Goal: Transaction & Acquisition: Purchase product/service

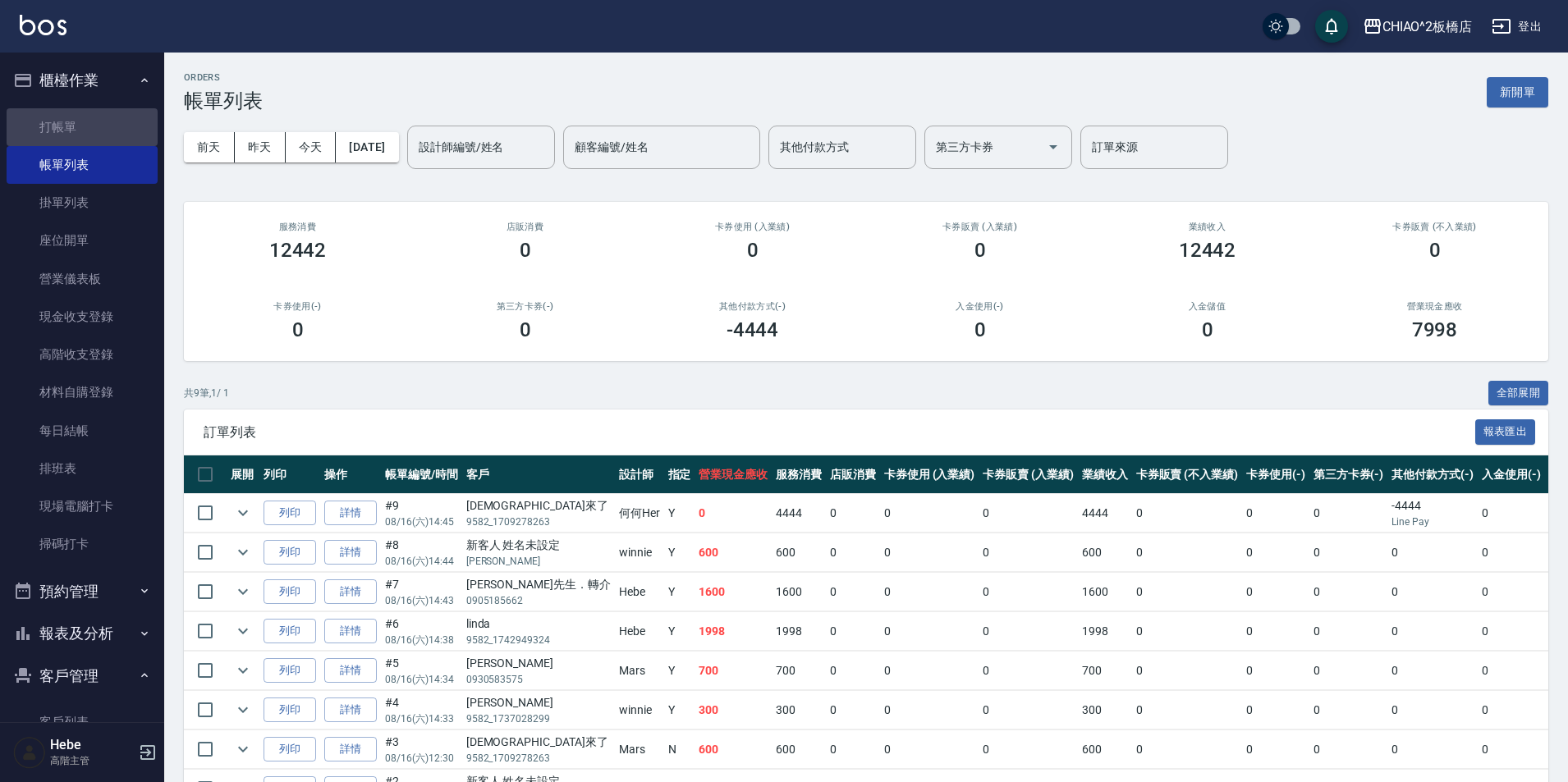
click at [93, 124] on link "打帳單" at bounding box center [82, 126] width 151 height 37
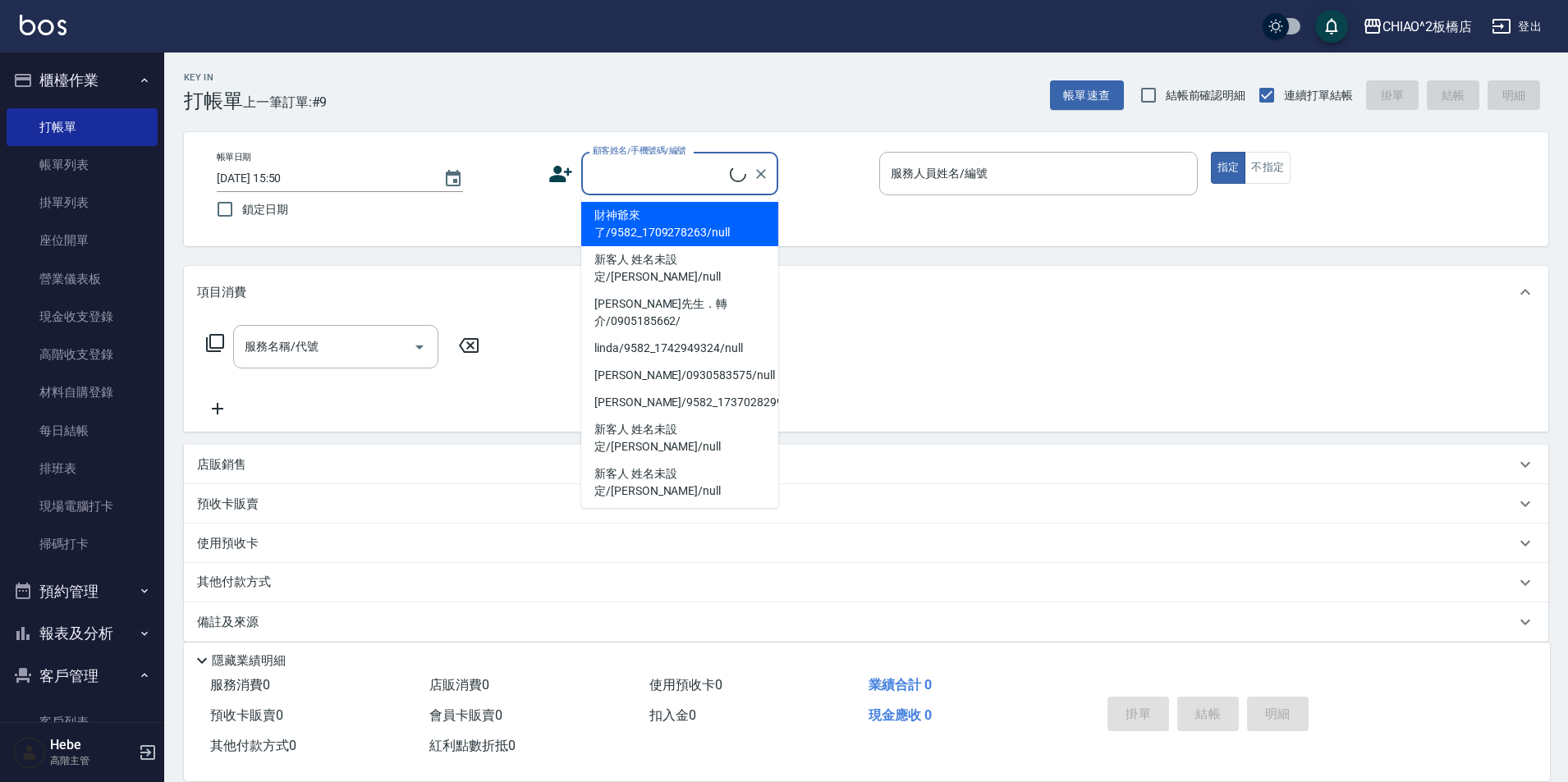
click at [659, 180] on input "顧客姓名/手機號碼/編號" at bounding box center [659, 173] width 141 height 29
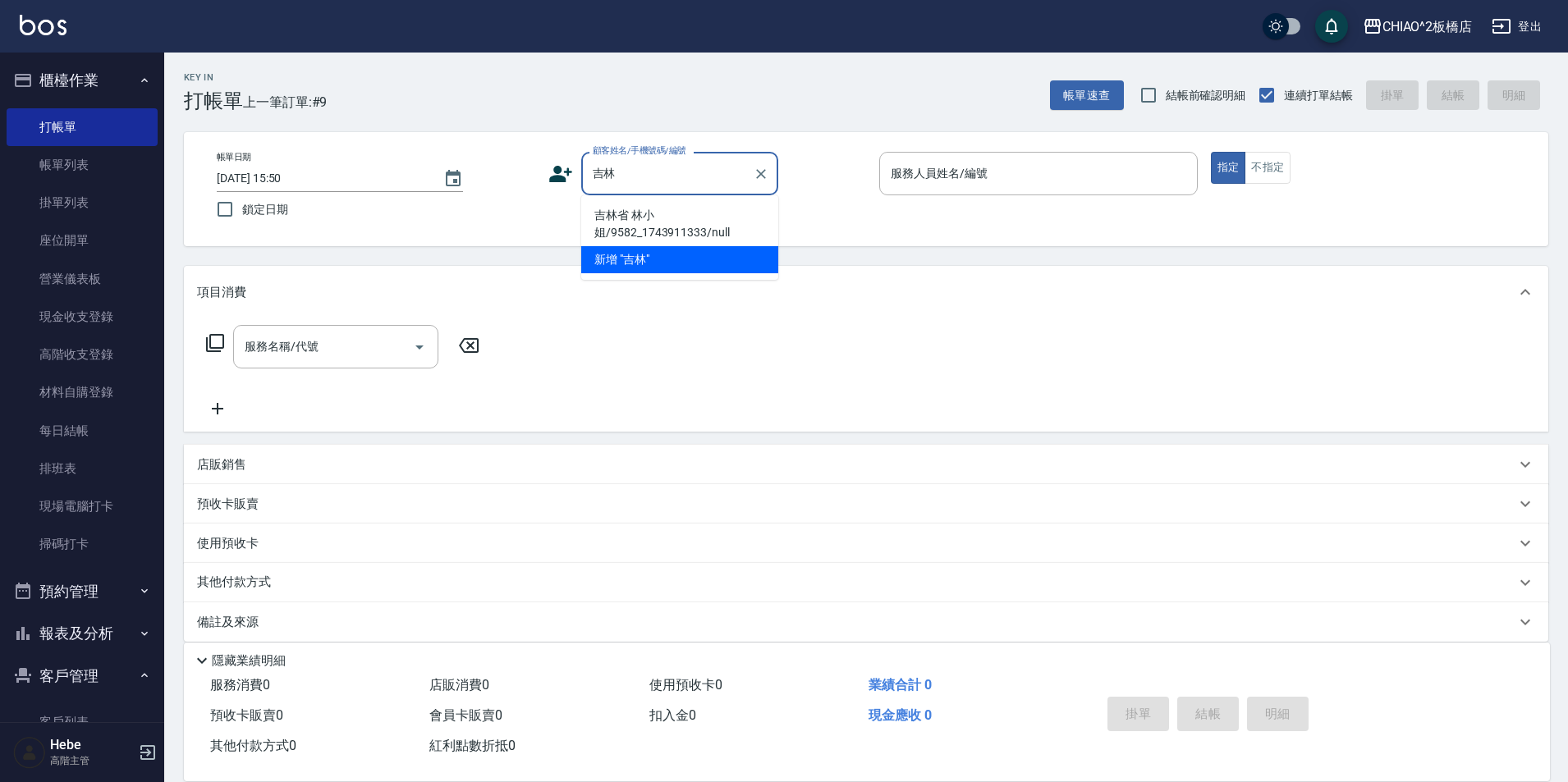
click at [623, 230] on li "吉林省 林小姐/9582_1743911333/null" at bounding box center [680, 224] width 197 height 44
type input "吉林省 林小姐/9582_1743911333/null"
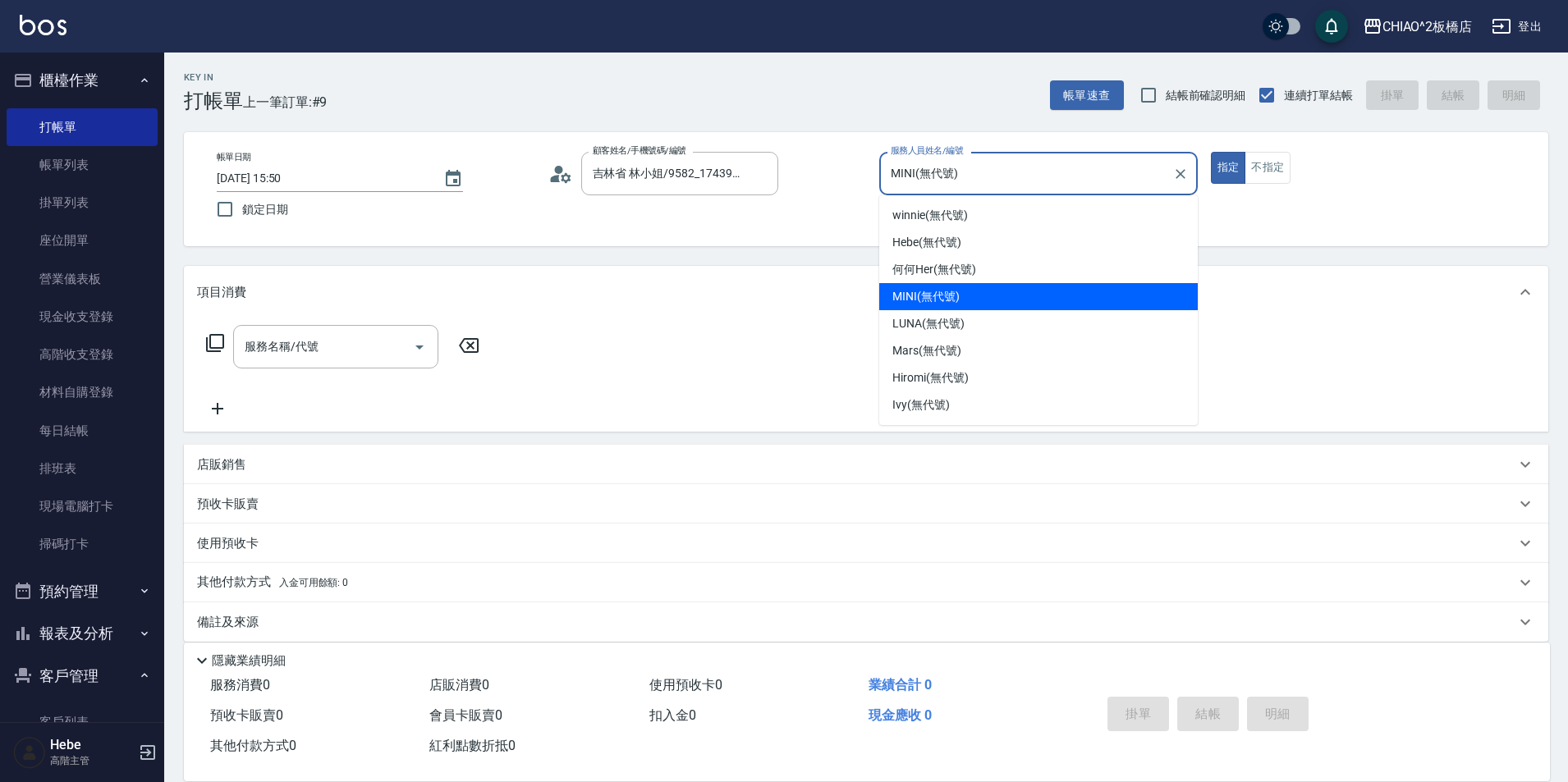
click at [919, 180] on input "MINI(無代號)" at bounding box center [1026, 173] width 280 height 29
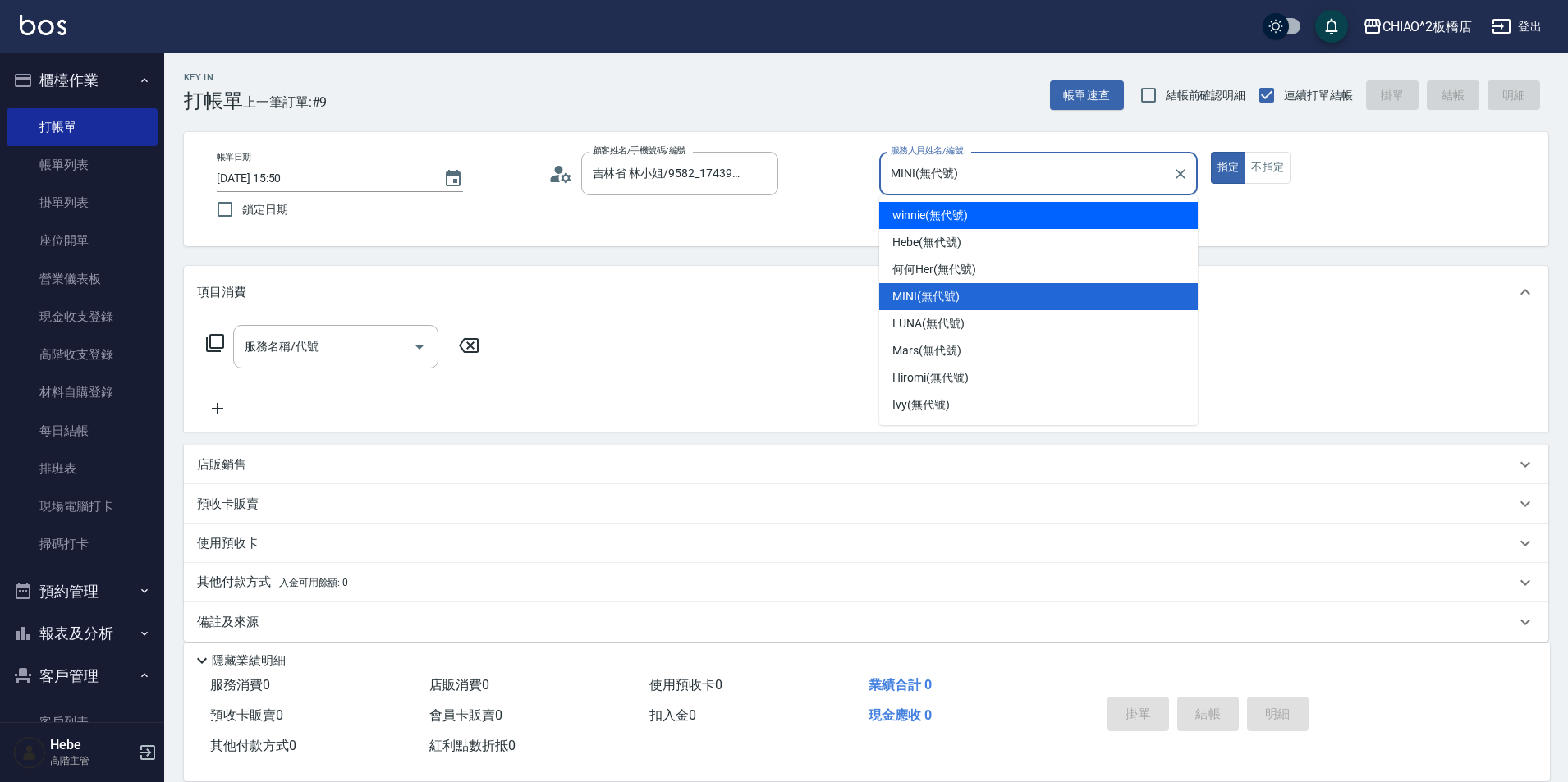
click at [935, 221] on span "winnie (無代號)" at bounding box center [930, 215] width 75 height 17
type input "winnie(無代號)"
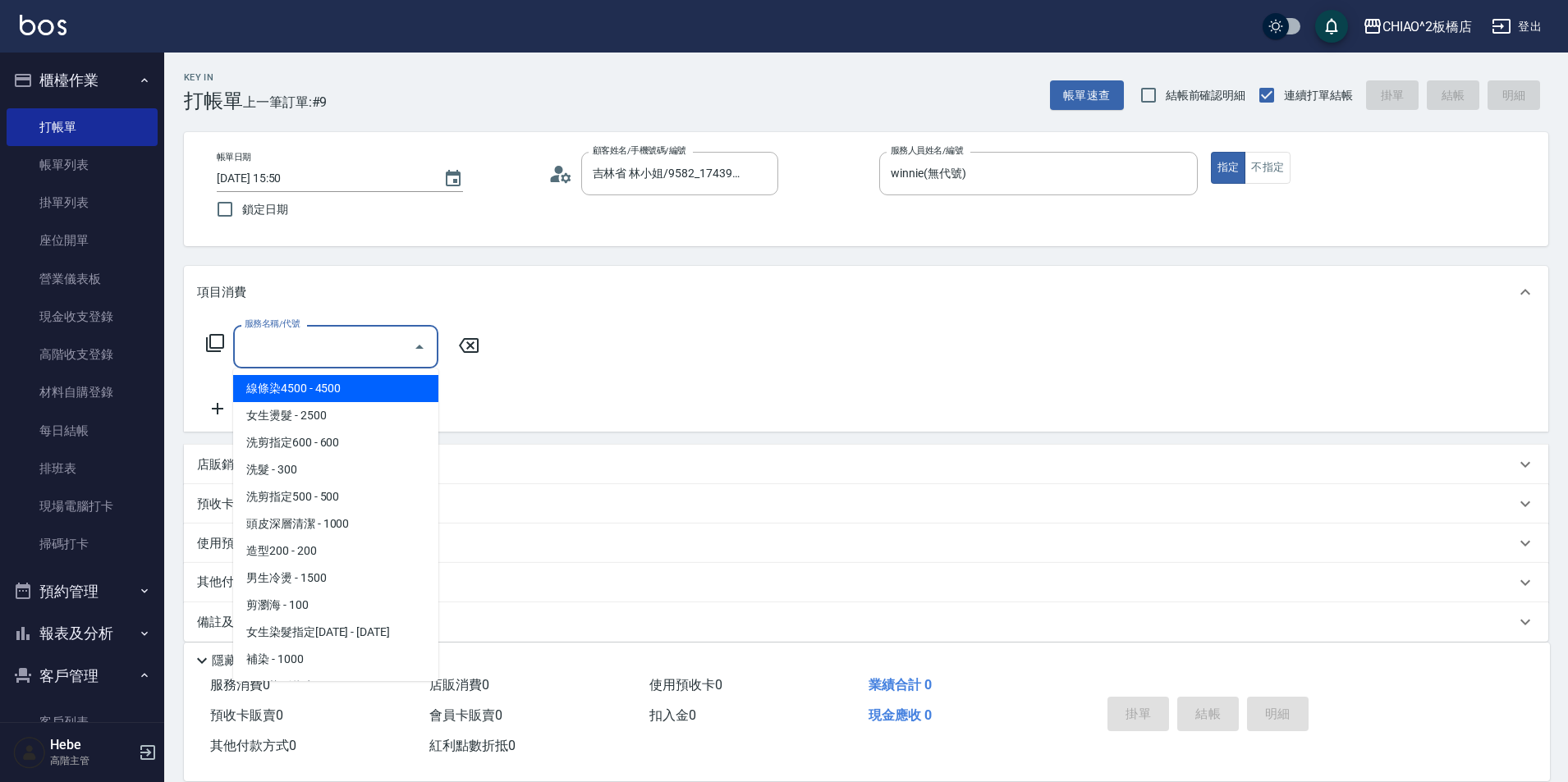
click at [332, 358] on input "服務名稱/代號" at bounding box center [323, 346] width 166 height 29
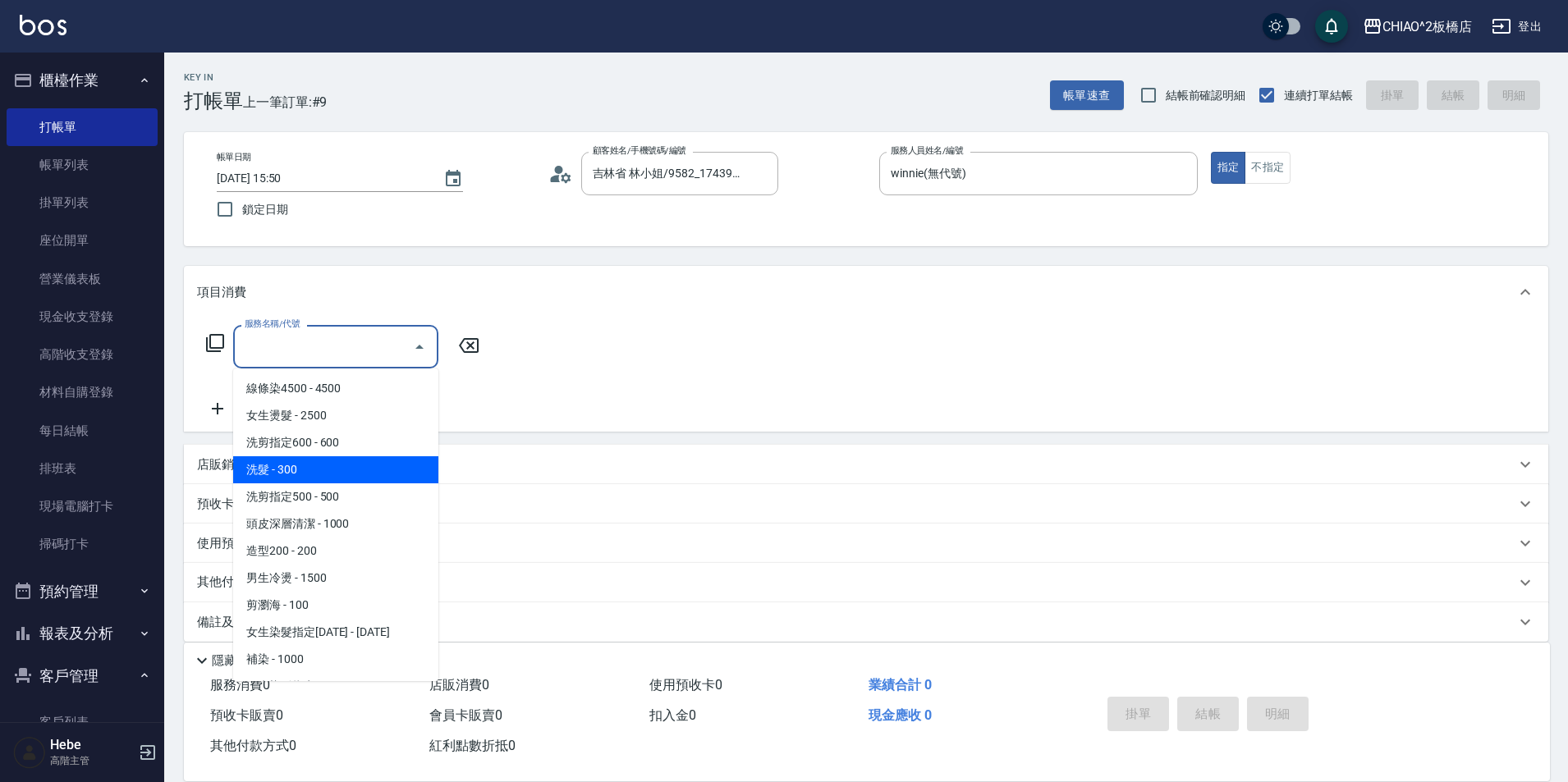
click at [318, 469] on span "洗髮 - 300" at bounding box center [335, 470] width 205 height 27
type input "洗髮(96679)"
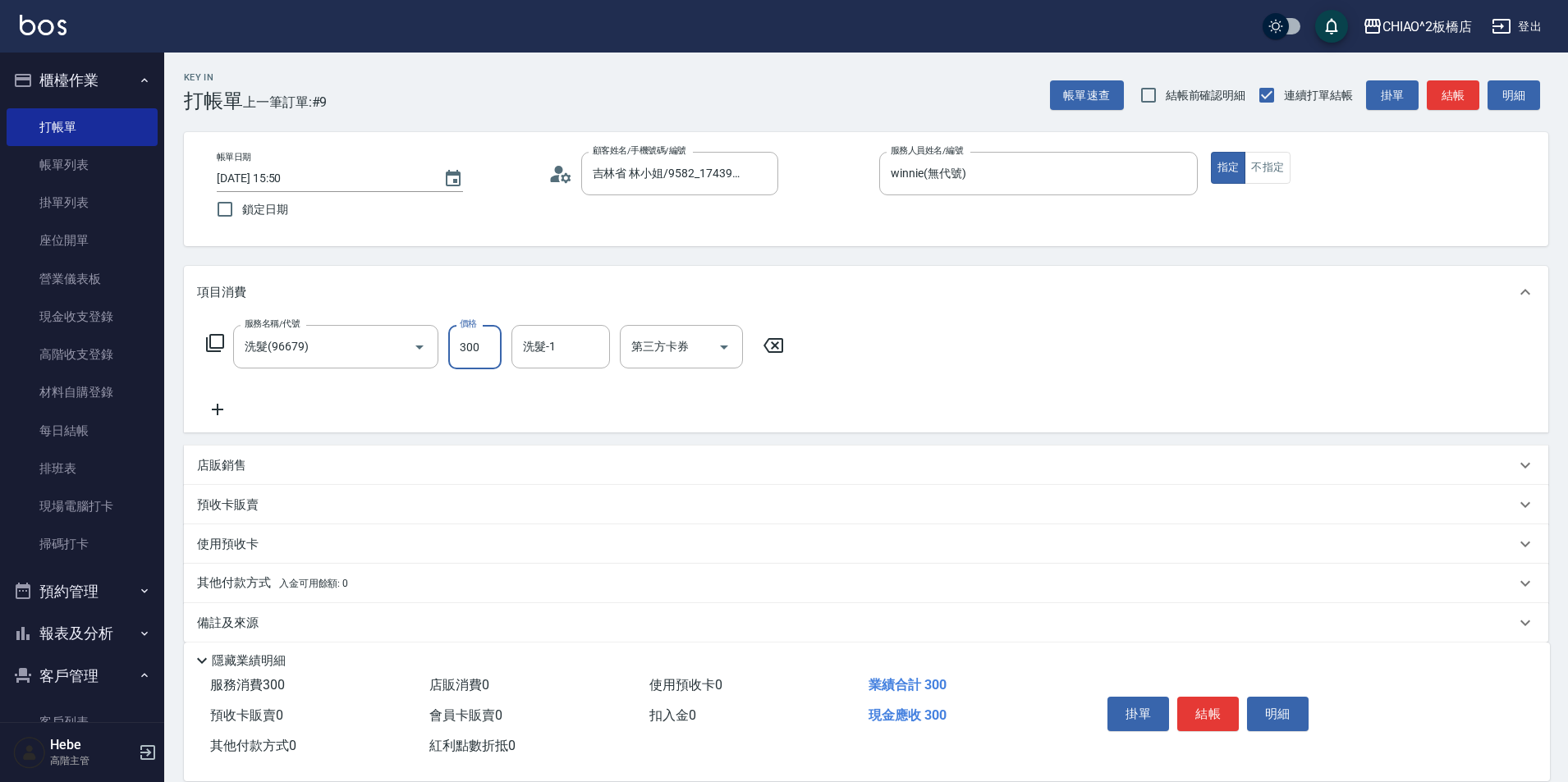
click at [478, 349] on input "300" at bounding box center [475, 347] width 54 height 44
type input "900"
click at [1198, 709] on button "結帳" at bounding box center [1207, 714] width 61 height 34
